Goal: Navigation & Orientation: Find specific page/section

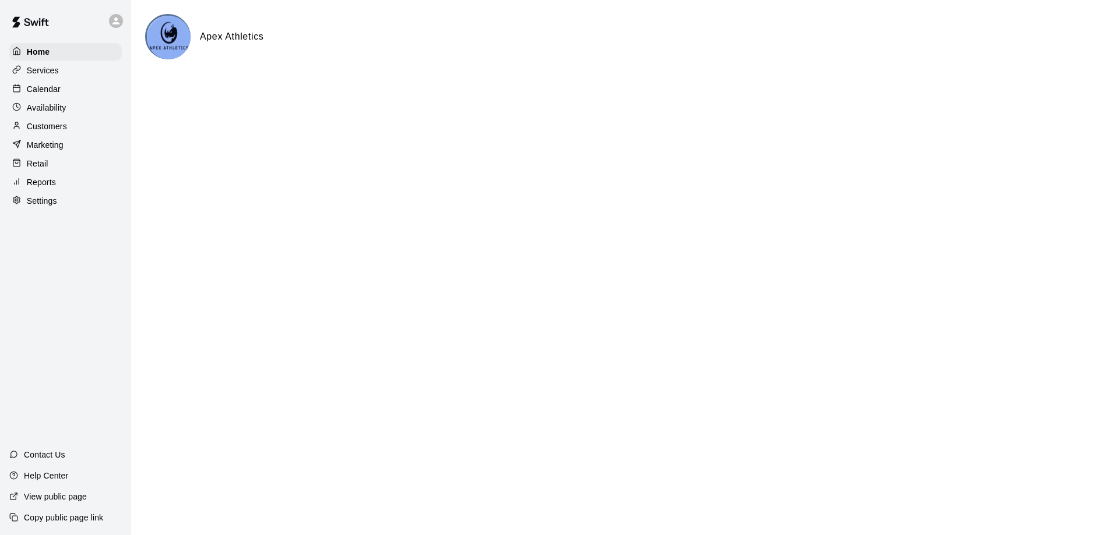
click at [53, 67] on p "Services" at bounding box center [43, 71] width 32 height 12
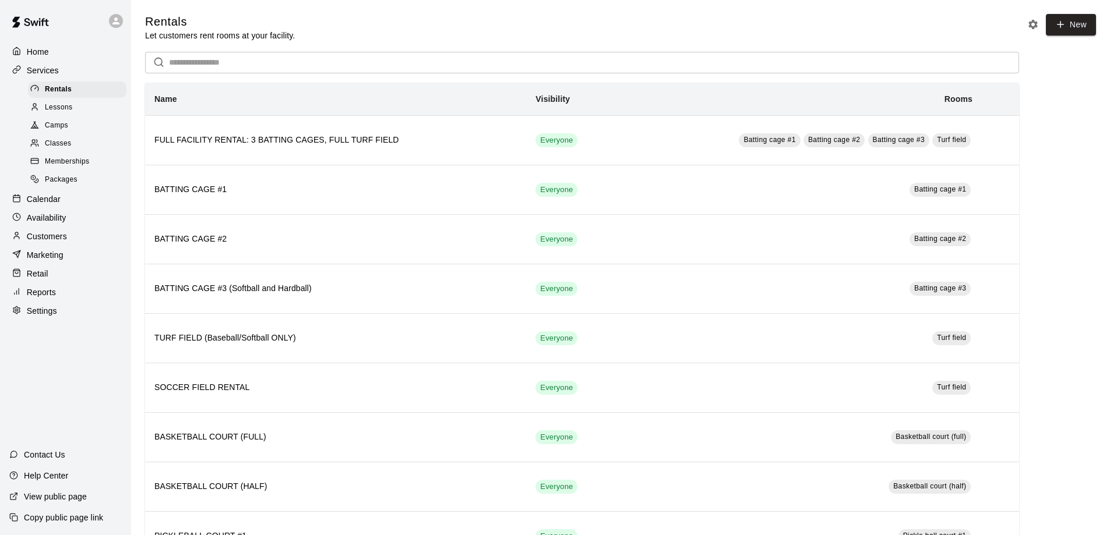
click at [59, 110] on span "Lessons" at bounding box center [59, 108] width 28 height 12
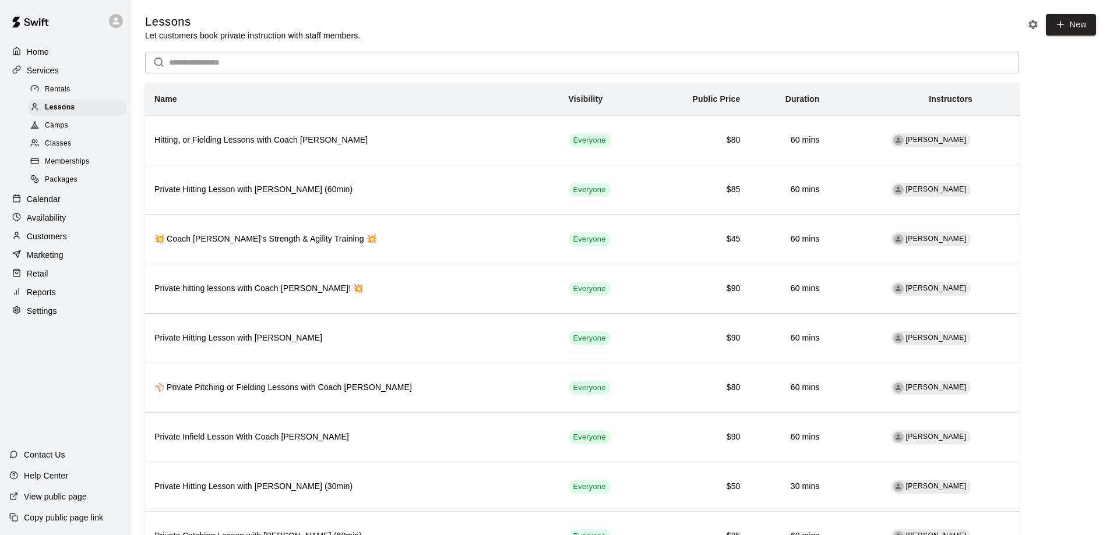
click at [63, 90] on span "Rentals" at bounding box center [58, 90] width 26 height 12
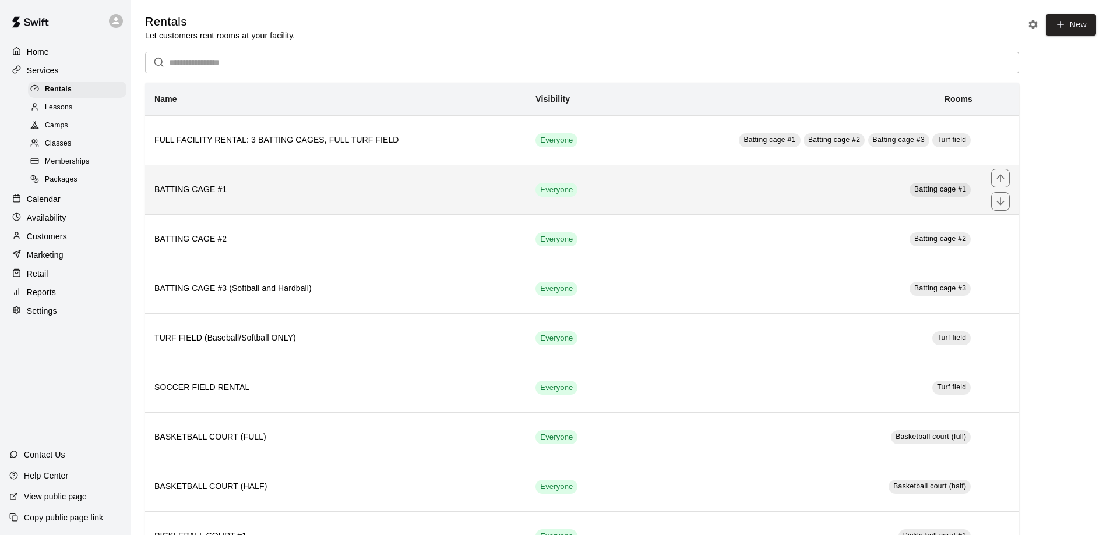
click at [281, 199] on th "BATTING CAGE #1" at bounding box center [335, 190] width 381 height 50
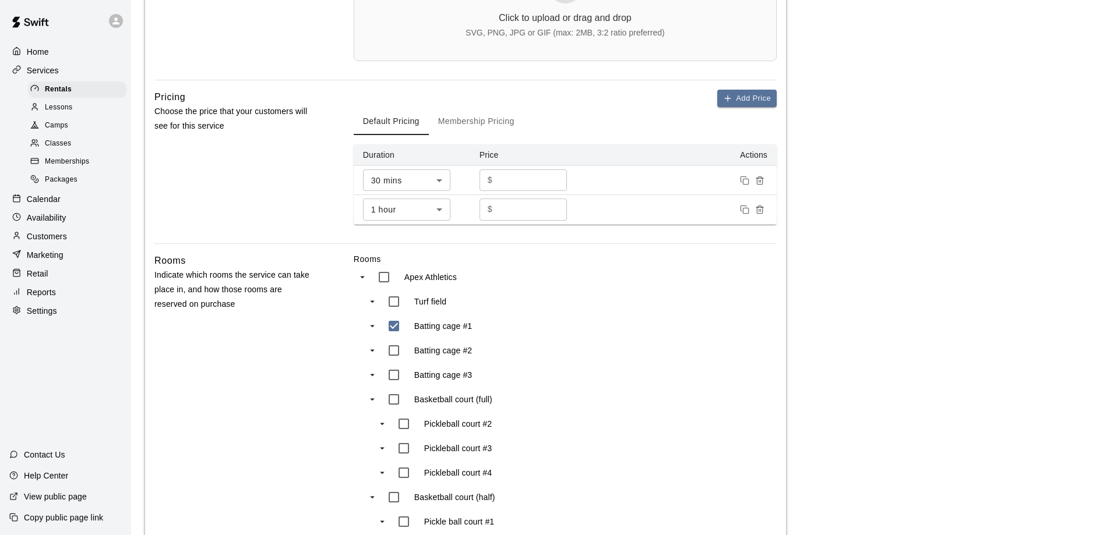
scroll to position [117, 0]
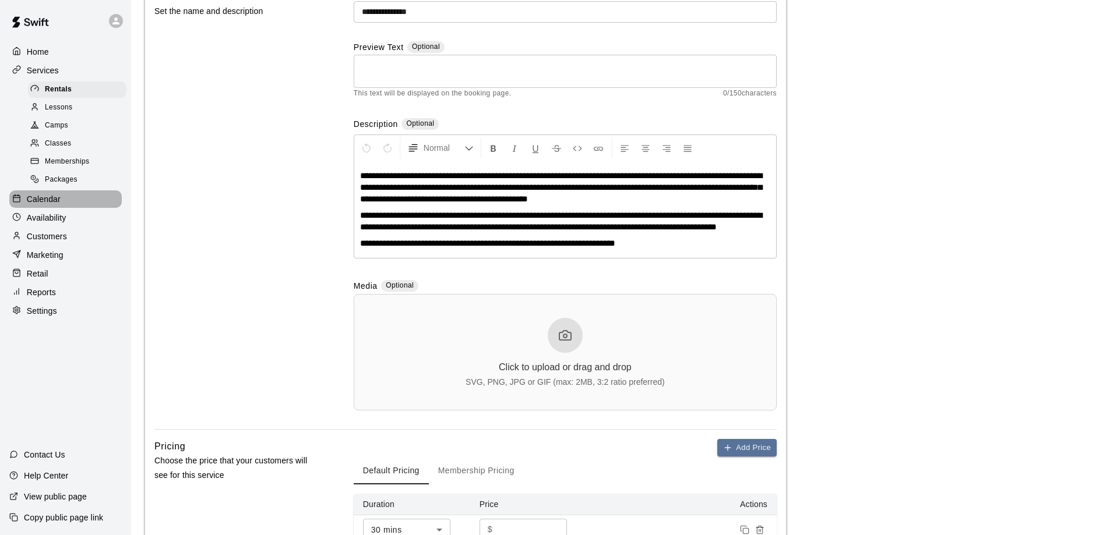
click at [50, 205] on p "Calendar" at bounding box center [44, 199] width 34 height 12
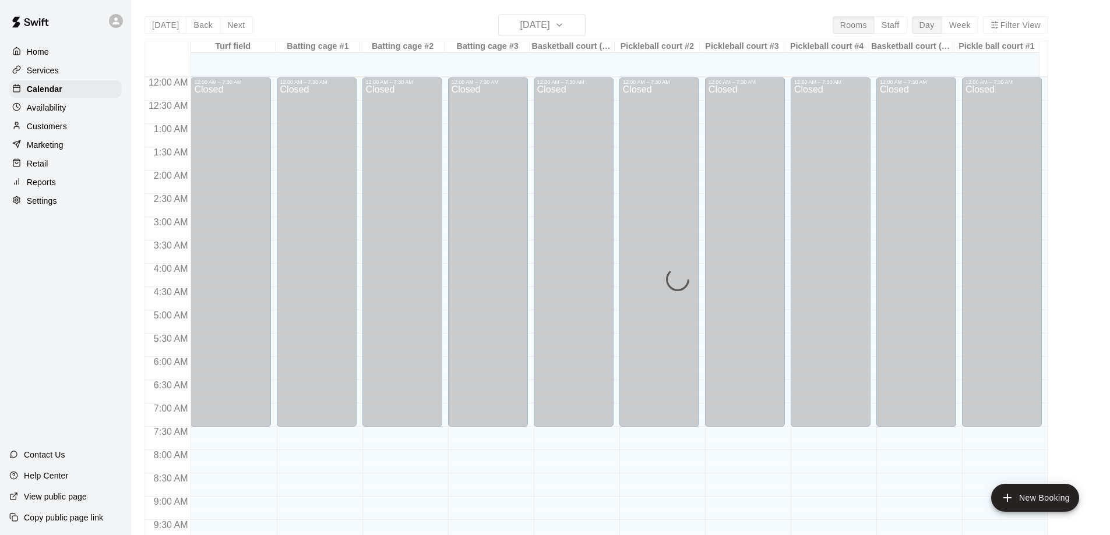
scroll to position [612, 0]
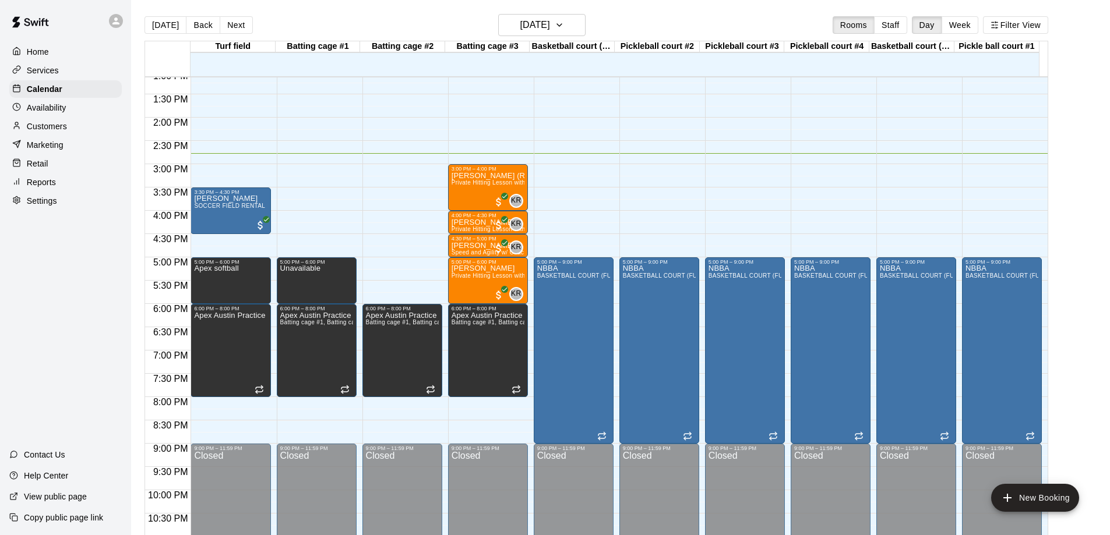
click at [55, 518] on p "Copy public page link" at bounding box center [63, 518] width 79 height 12
click at [228, 20] on button "Next" at bounding box center [236, 24] width 33 height 17
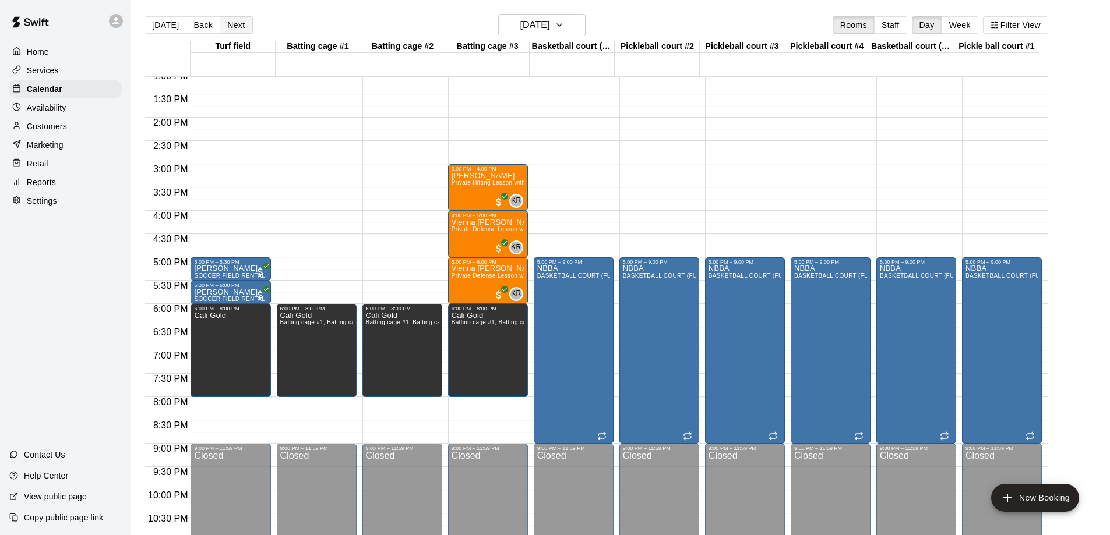
click at [236, 26] on button "Next" at bounding box center [236, 24] width 33 height 17
